Goal: Find specific page/section: Find specific page/section

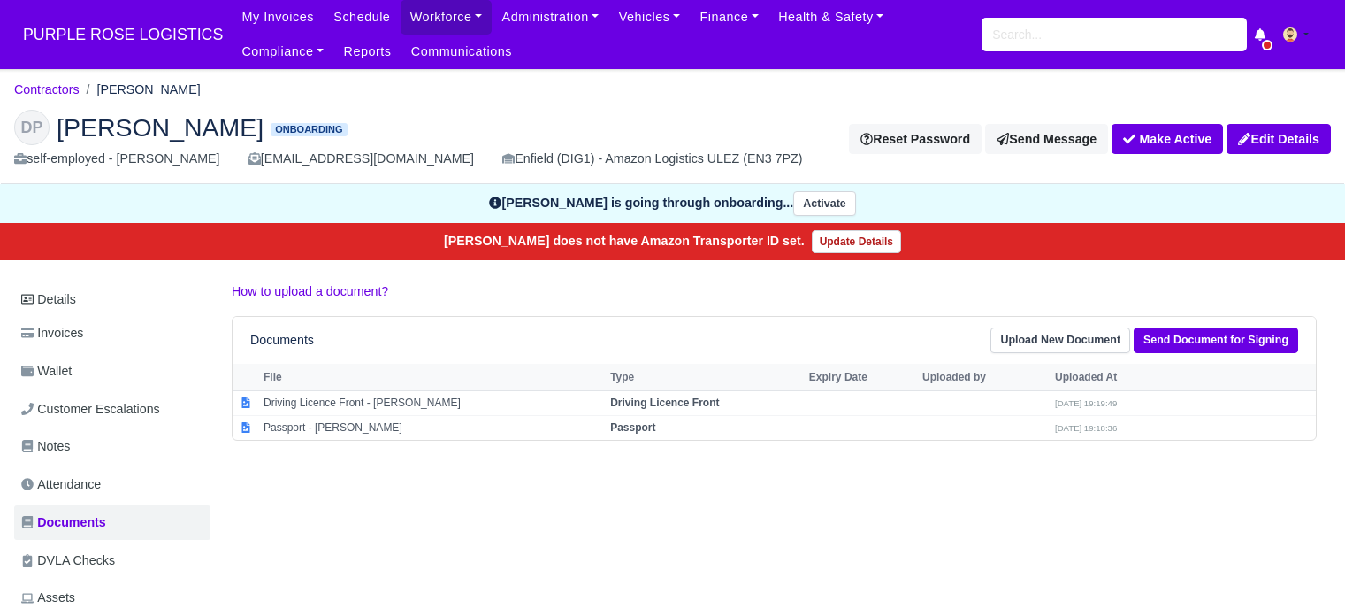
click at [1034, 28] on input "search" at bounding box center [1114, 35] width 265 height 34
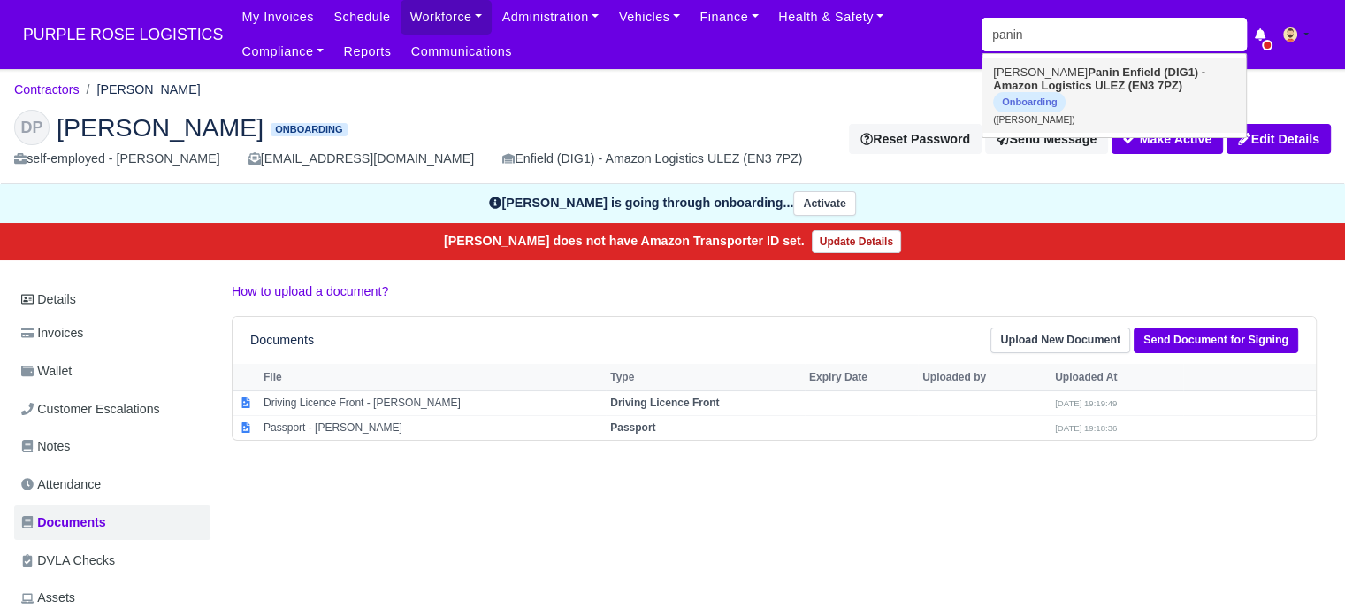
click at [1051, 83] on strong "Enfield (DIG1) - Amazon Logistics ULEZ (EN3 7PZ)" at bounding box center [1099, 78] width 212 height 27
type input "Darren Panin"
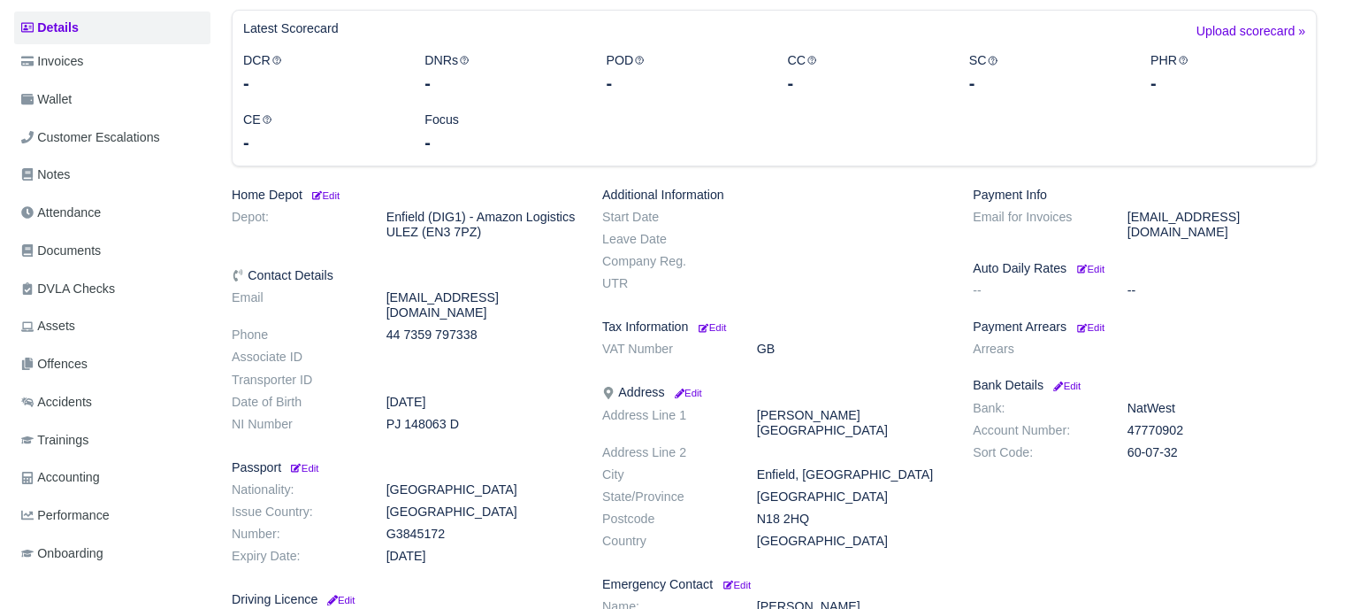
scroll to position [354, 0]
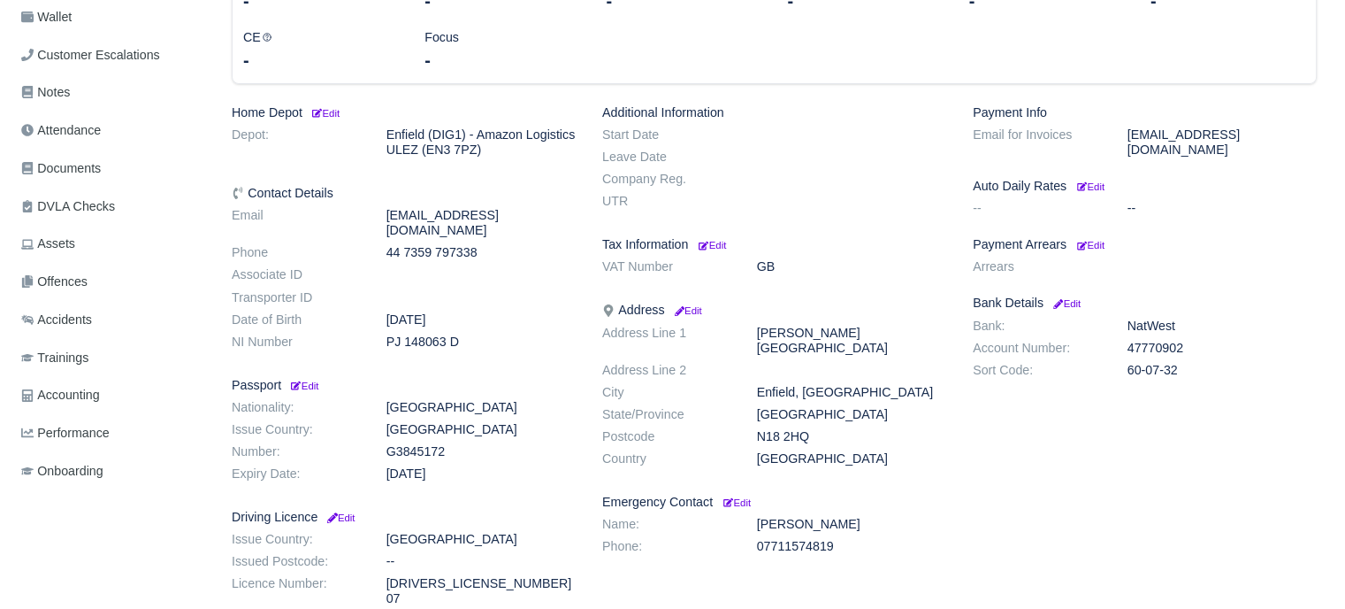
click at [100, 186] on ul "Details Invoices Wallet Customer Escalations Notes Attendance Documents DVLA Ch…" at bounding box center [112, 210] width 196 height 562
click at [101, 172] on span "Documents" at bounding box center [61, 168] width 80 height 20
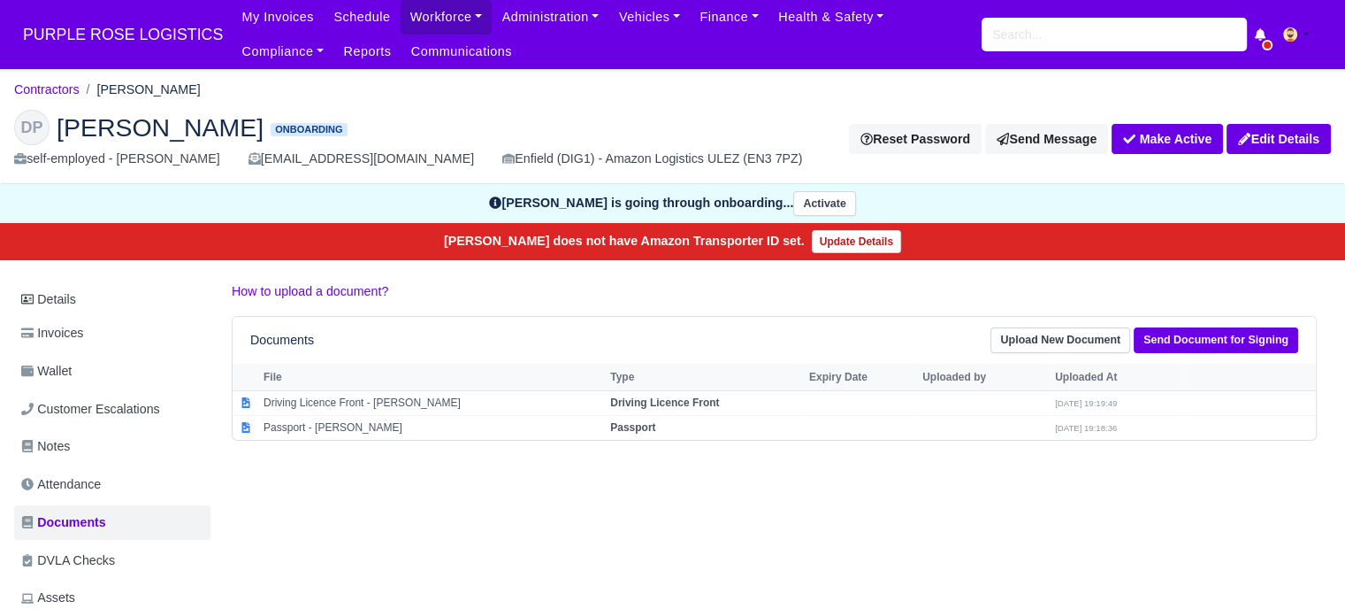
click at [633, 510] on div "Details Invoices Wallet Customer Escalations Notes Attendance Documents DVLA Ch…" at bounding box center [672, 578] width 1317 height 595
click at [1089, 43] on input "search" at bounding box center [1114, 35] width 265 height 34
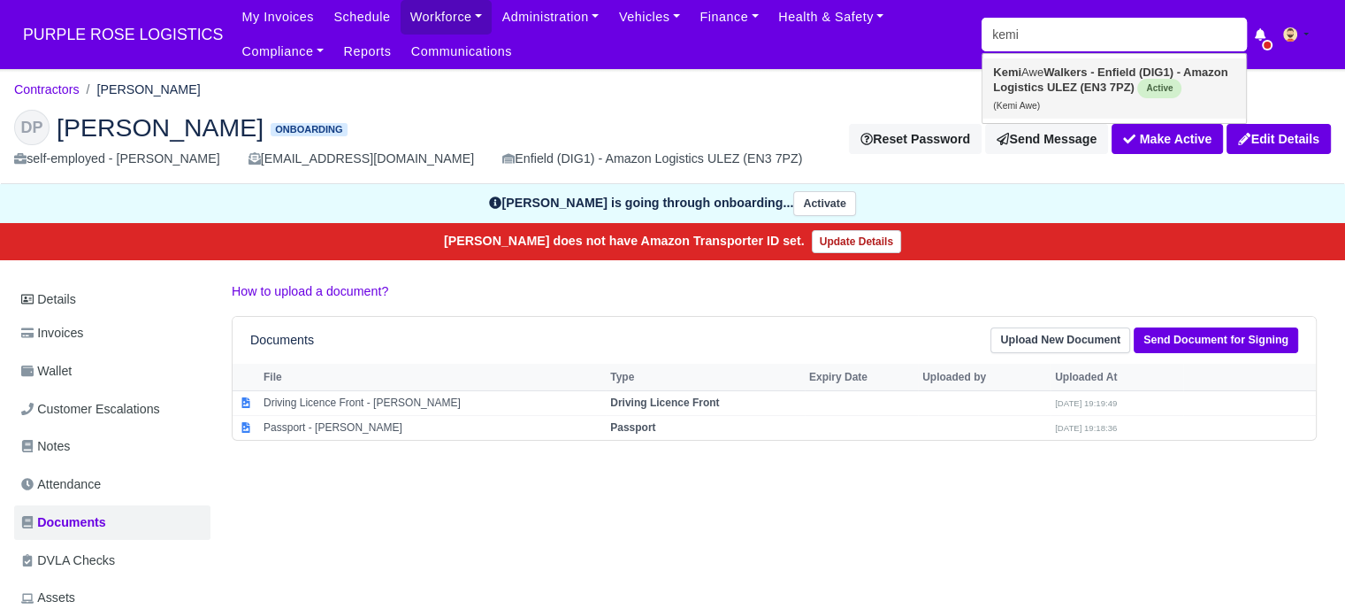
click at [1070, 82] on strong "Walkers - Enfield (DIG1) - Amazon Logistics ULEZ (EN3 7PZ)" at bounding box center [1110, 79] width 234 height 28
type input "Kemi Awe"
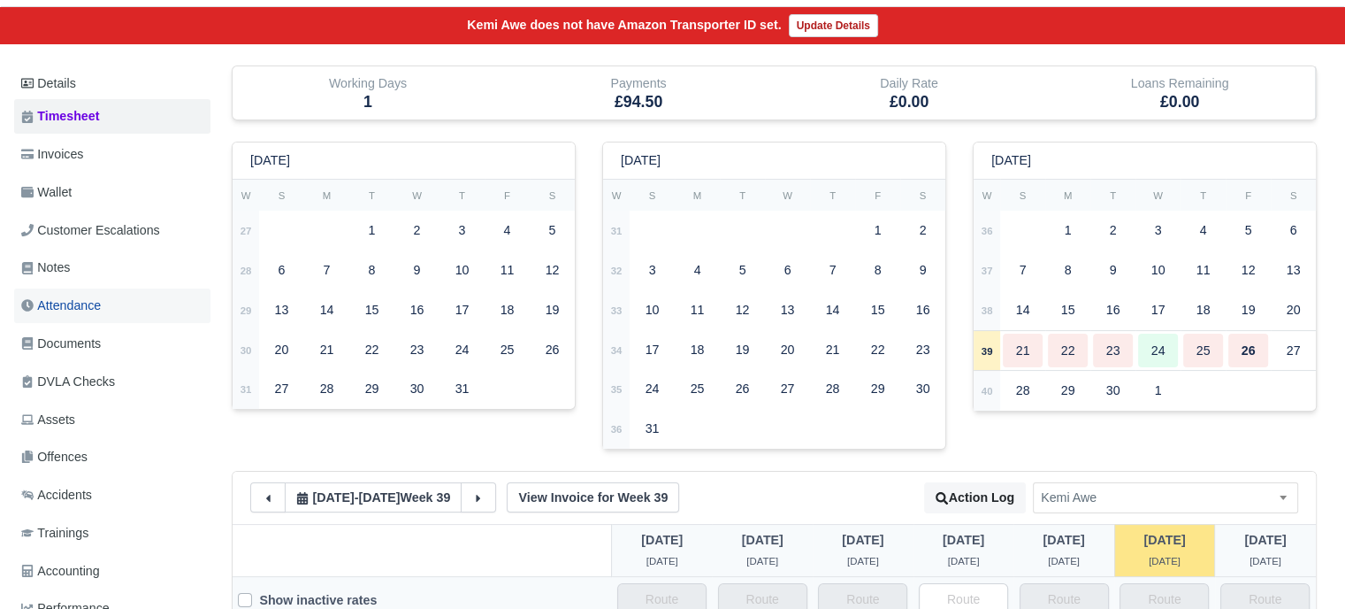
scroll to position [177, 0]
click at [74, 328] on link "Documents" at bounding box center [112, 343] width 196 height 34
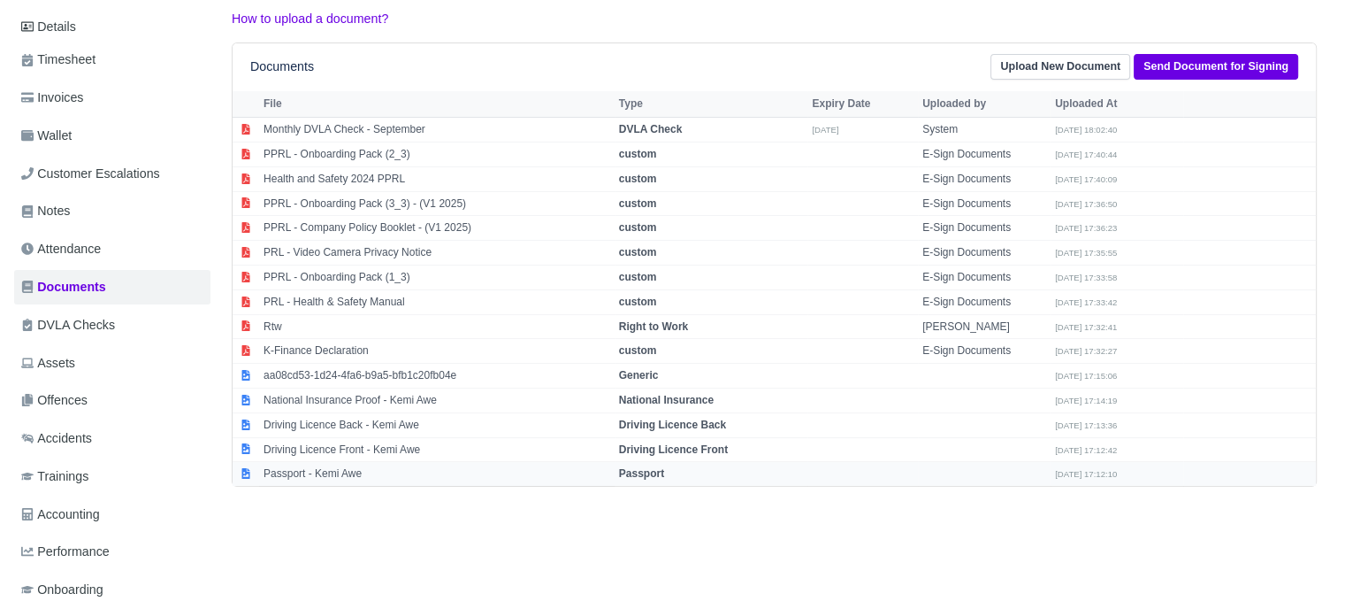
scroll to position [265, 0]
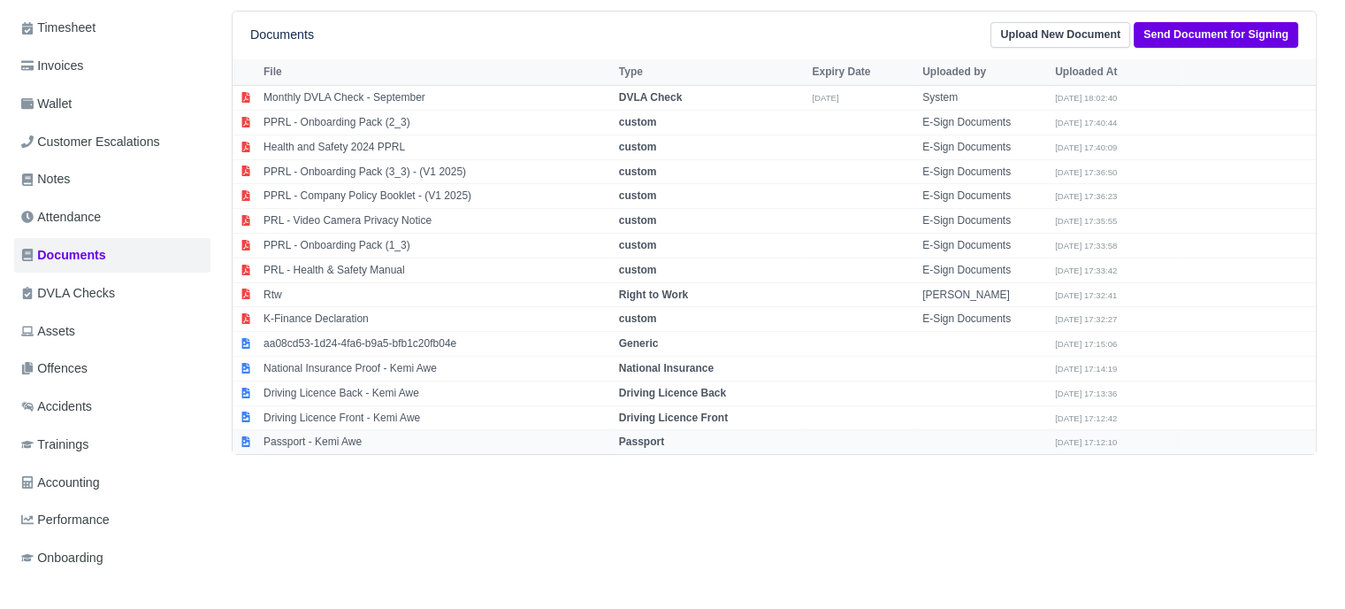
click at [661, 435] on strong "Passport" at bounding box center [641, 441] width 45 height 12
select select "passport"
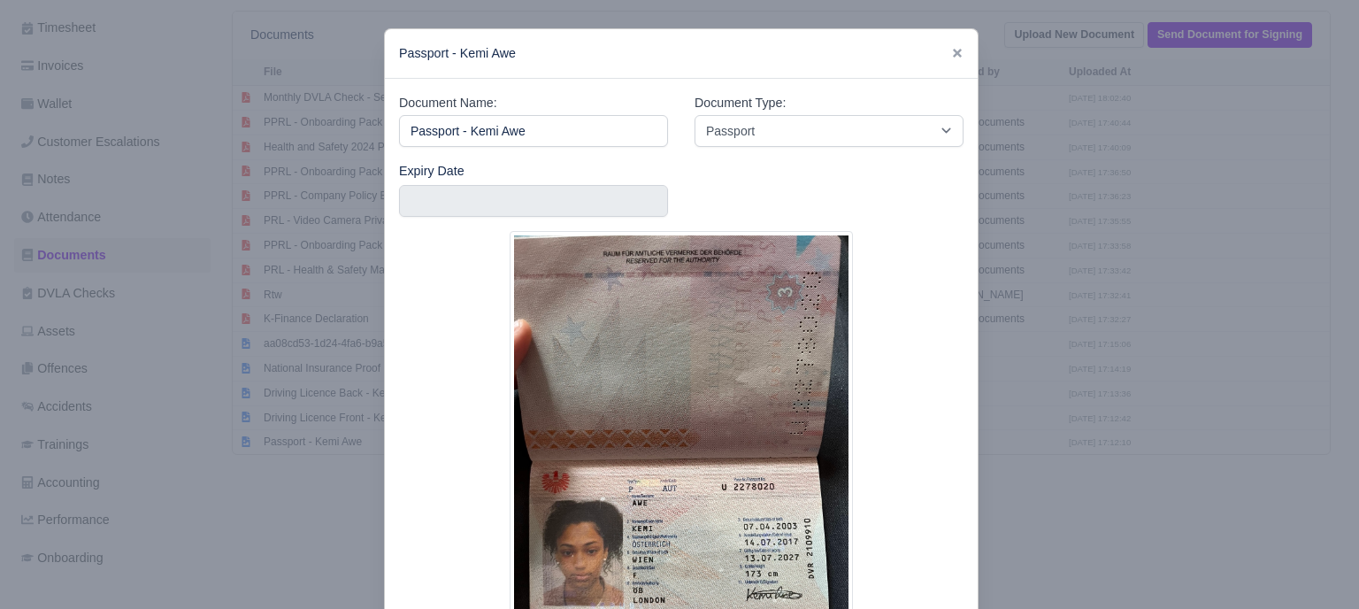
click at [1066, 382] on div at bounding box center [679, 304] width 1359 height 609
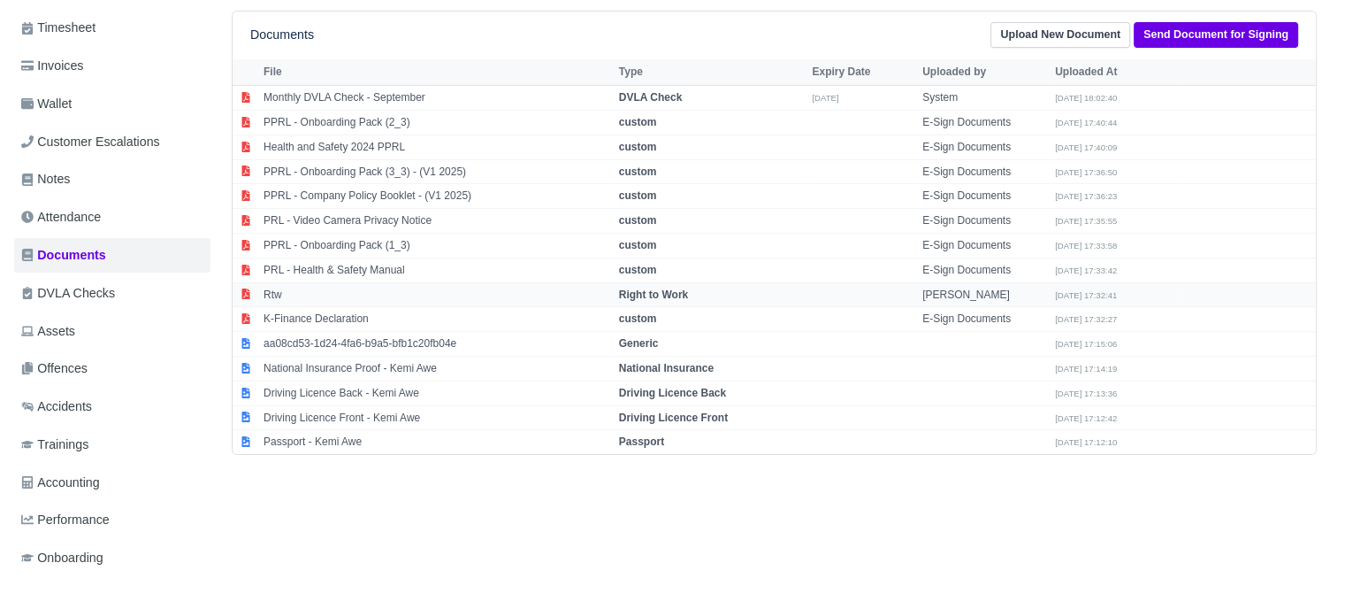
click at [669, 289] on strong "Right to Work" at bounding box center [653, 294] width 69 height 12
select select "right-to-work"
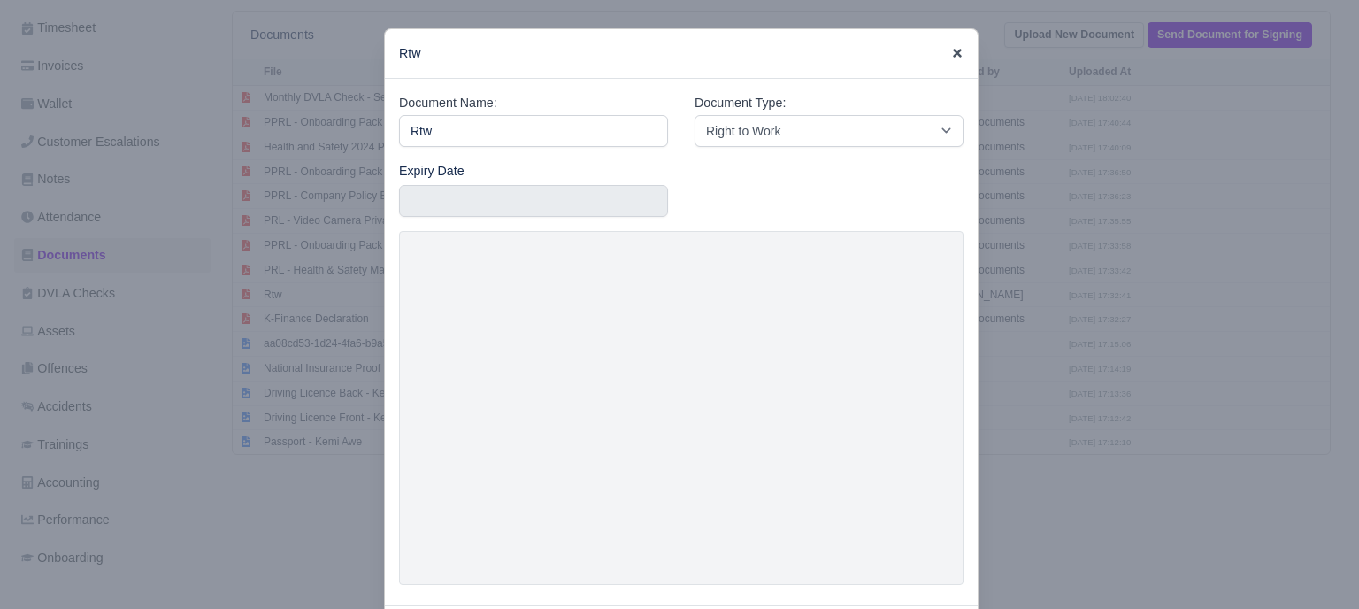
click at [953, 54] on icon at bounding box center [957, 53] width 9 height 9
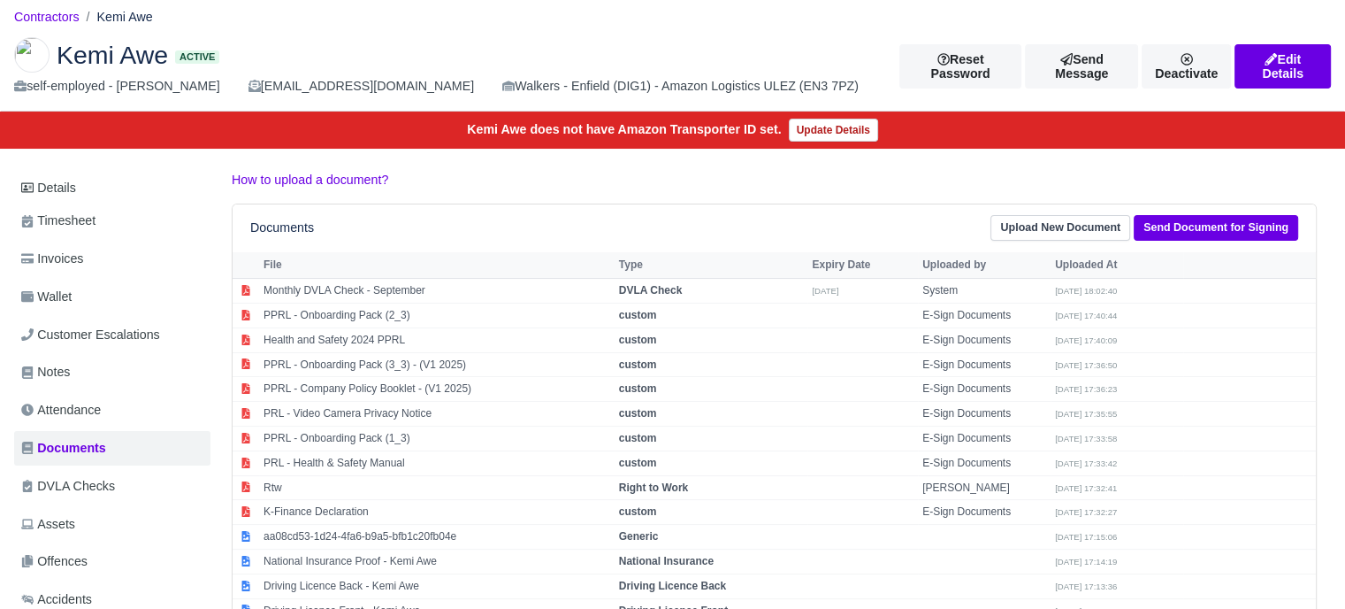
scroll to position [0, 0]
